Goal: Find specific page/section: Find specific page/section

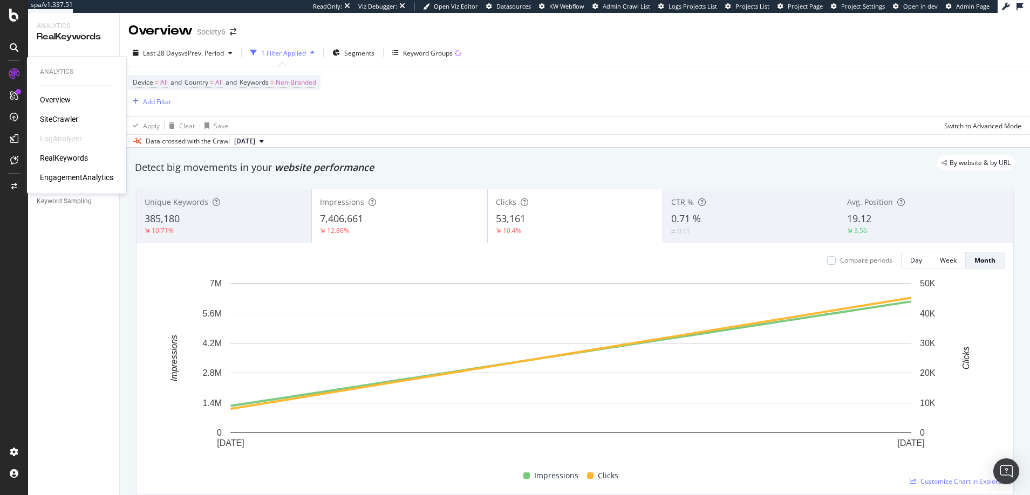
click at [54, 98] on div "Overview" at bounding box center [55, 99] width 31 height 11
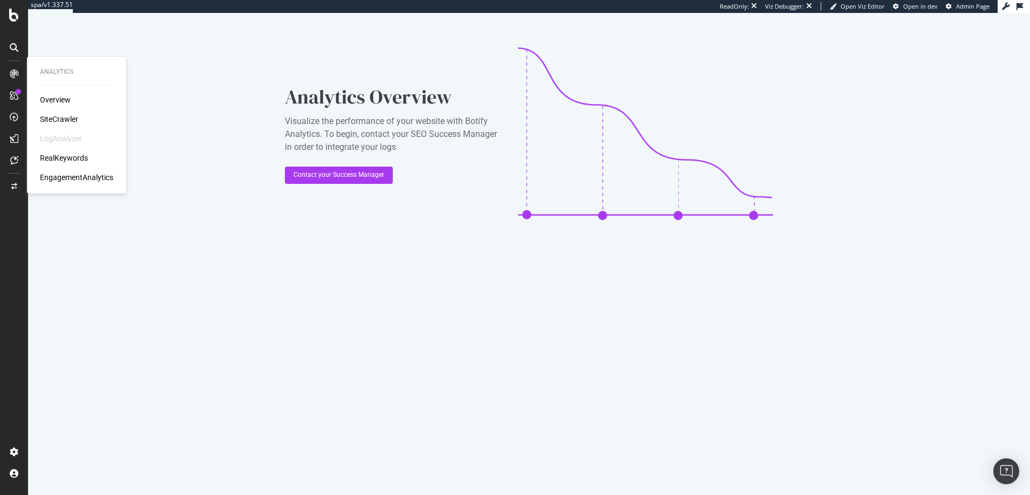
click at [58, 117] on div "SiteCrawler" at bounding box center [59, 119] width 38 height 11
